Goal: Navigation & Orientation: Find specific page/section

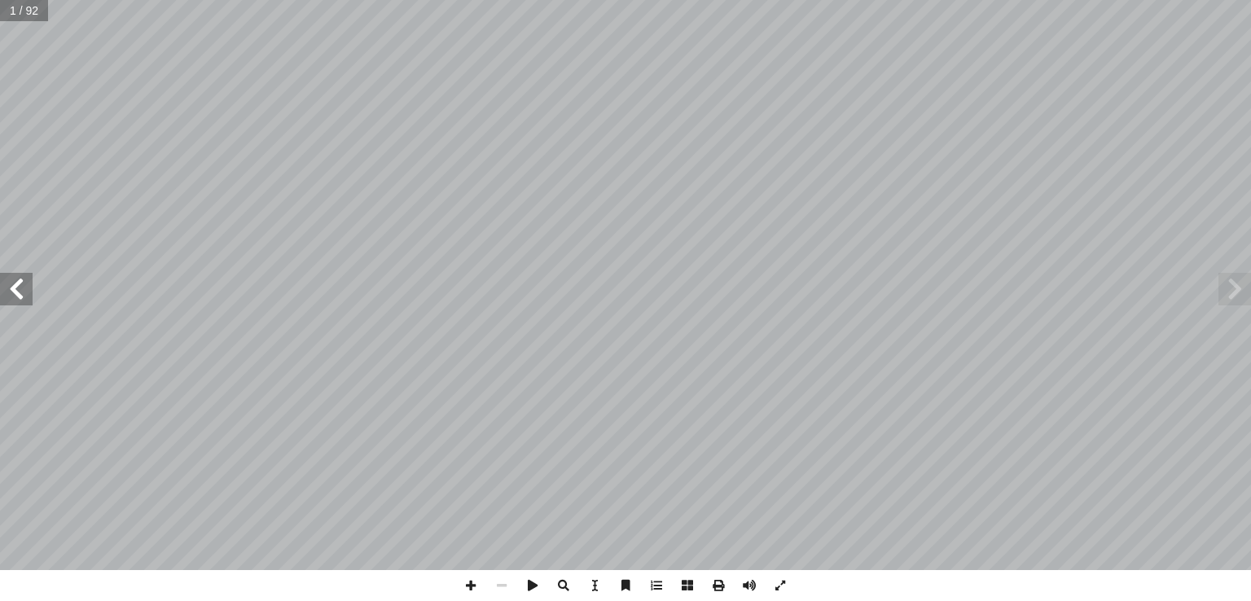
click at [21, 282] on span at bounding box center [16, 289] width 33 height 33
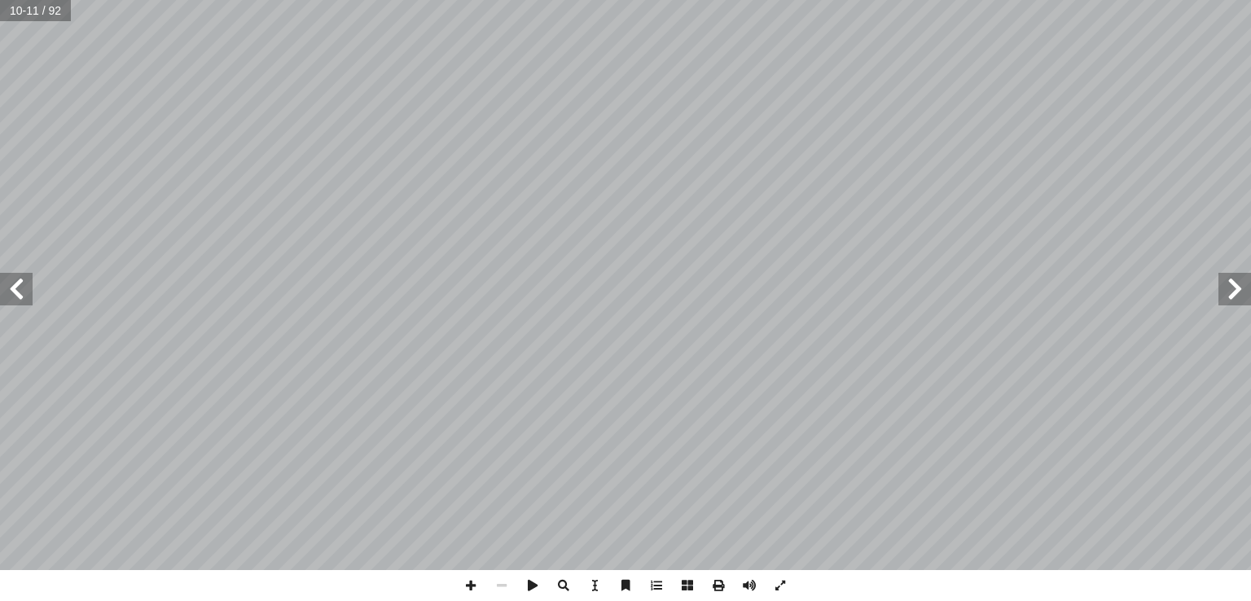
click at [21, 282] on span at bounding box center [16, 289] width 33 height 33
click at [21, 288] on span at bounding box center [16, 289] width 33 height 33
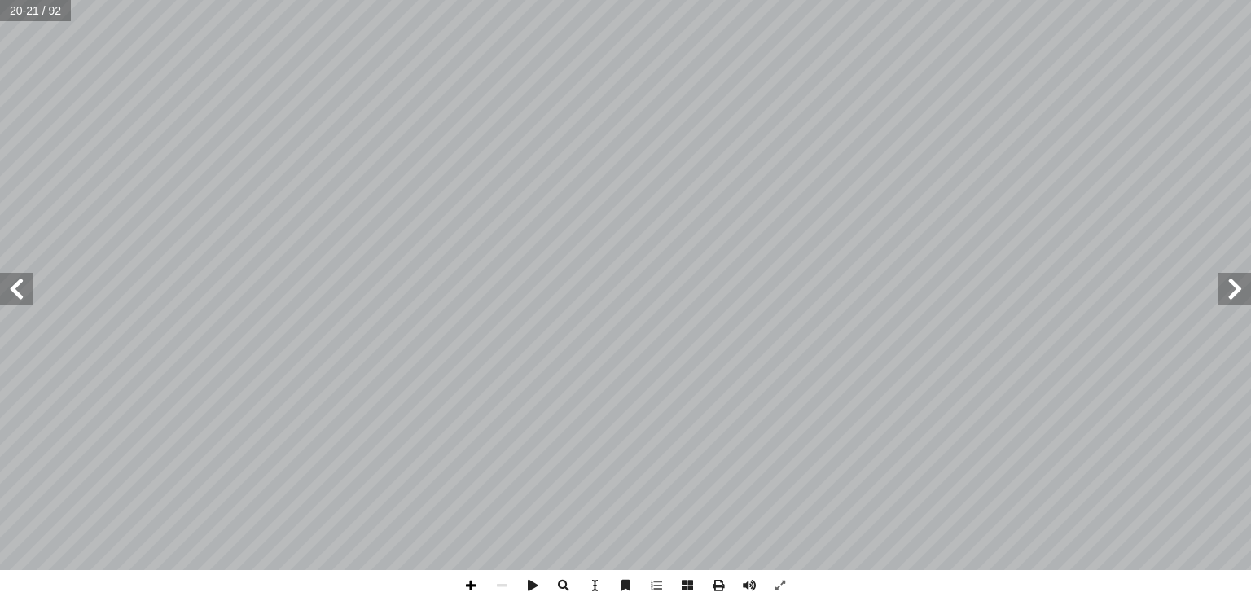
click at [475, 582] on span at bounding box center [470, 585] width 31 height 31
click at [500, 584] on span at bounding box center [501, 585] width 31 height 31
click at [468, 582] on span at bounding box center [470, 585] width 31 height 31
click at [503, 586] on span at bounding box center [501, 585] width 31 height 31
click at [468, 587] on span at bounding box center [470, 585] width 31 height 31
